Goal: Browse casually

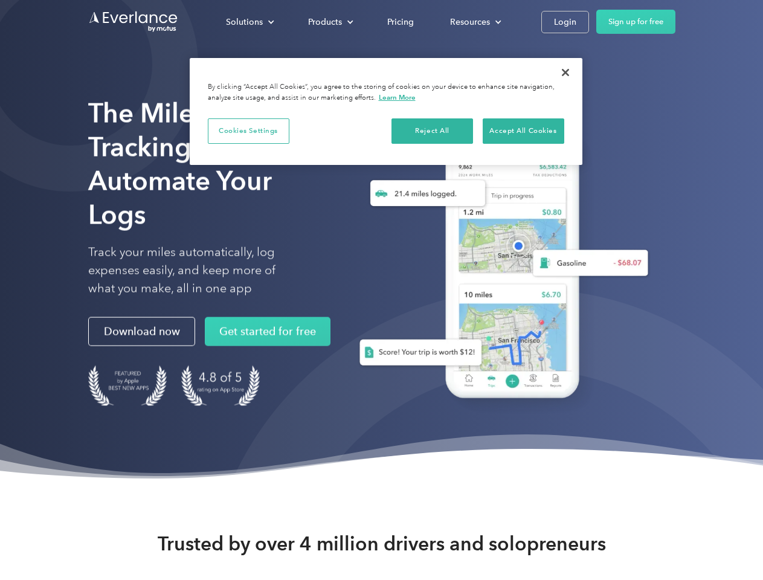
click at [249, 22] on div "Solutions" at bounding box center [244, 21] width 37 height 15
click at [329, 22] on div "Products" at bounding box center [325, 21] width 34 height 15
click at [474, 22] on div "Resources" at bounding box center [470, 21] width 40 height 15
click at [248, 130] on button "Cookies Settings" at bounding box center [249, 130] width 82 height 25
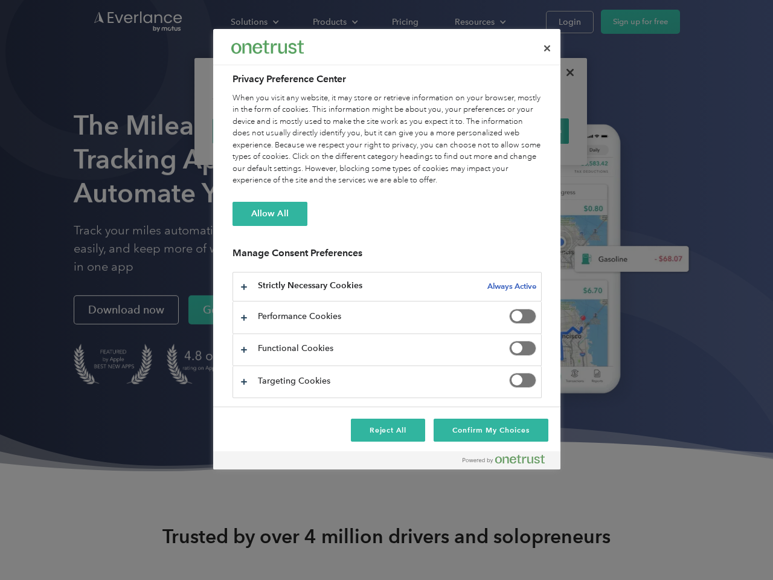
click at [432, 130] on div "When you visit any website, it may store or retrieve information on your browse…" at bounding box center [386, 139] width 309 height 94
click at [523, 130] on div "When you visit any website, it may store or retrieve information on your browse…" at bounding box center [386, 139] width 309 height 94
click at [565, 72] on div at bounding box center [386, 290] width 773 height 580
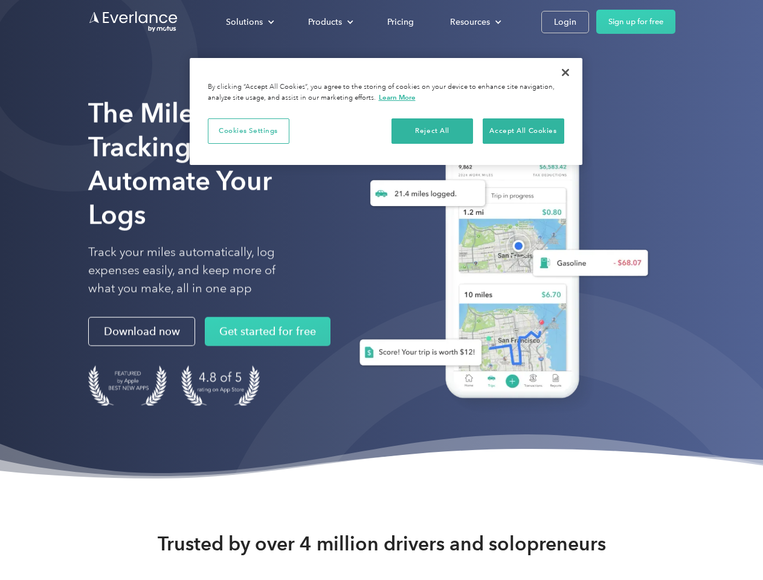
click at [249, 22] on div "Solutions" at bounding box center [244, 21] width 37 height 15
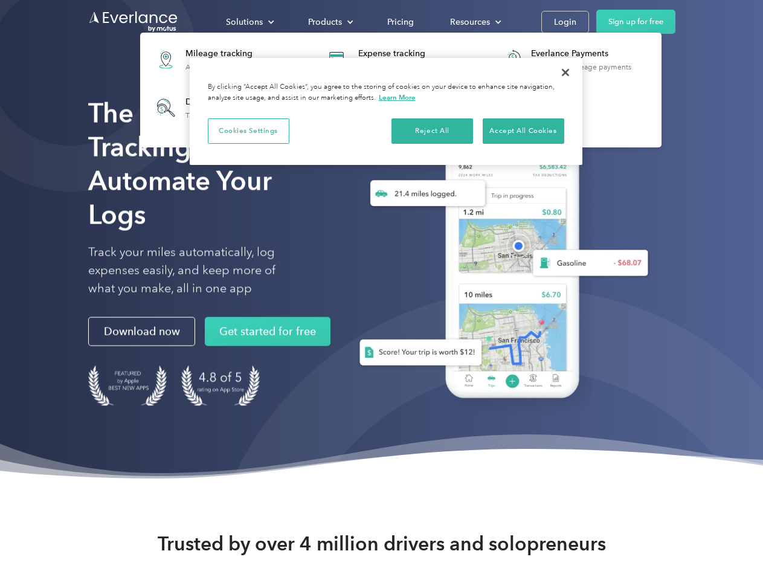
click at [329, 22] on div "Products" at bounding box center [325, 21] width 34 height 15
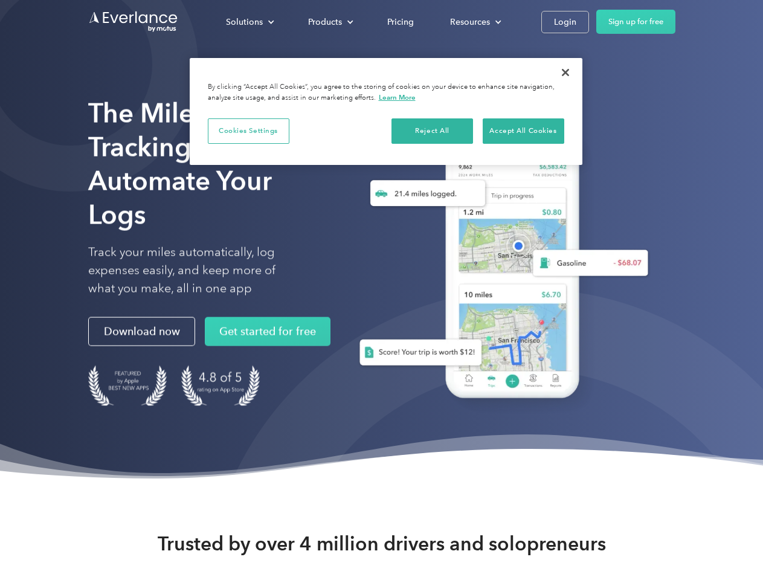
click at [474, 22] on div "Resources" at bounding box center [470, 21] width 40 height 15
click at [248, 130] on button "Cookies Settings" at bounding box center [249, 130] width 82 height 25
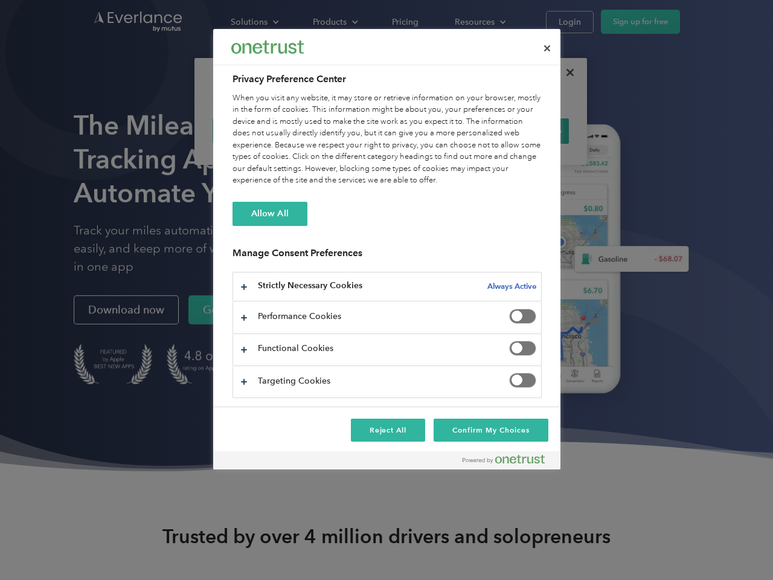
click at [432, 130] on div "When you visit any website, it may store or retrieve information on your browse…" at bounding box center [386, 139] width 309 height 94
click at [523, 130] on div "When you visit any website, it may store or retrieve information on your browse…" at bounding box center [386, 139] width 309 height 94
click at [565, 72] on div at bounding box center [386, 290] width 773 height 580
